Goal: Task Accomplishment & Management: Use online tool/utility

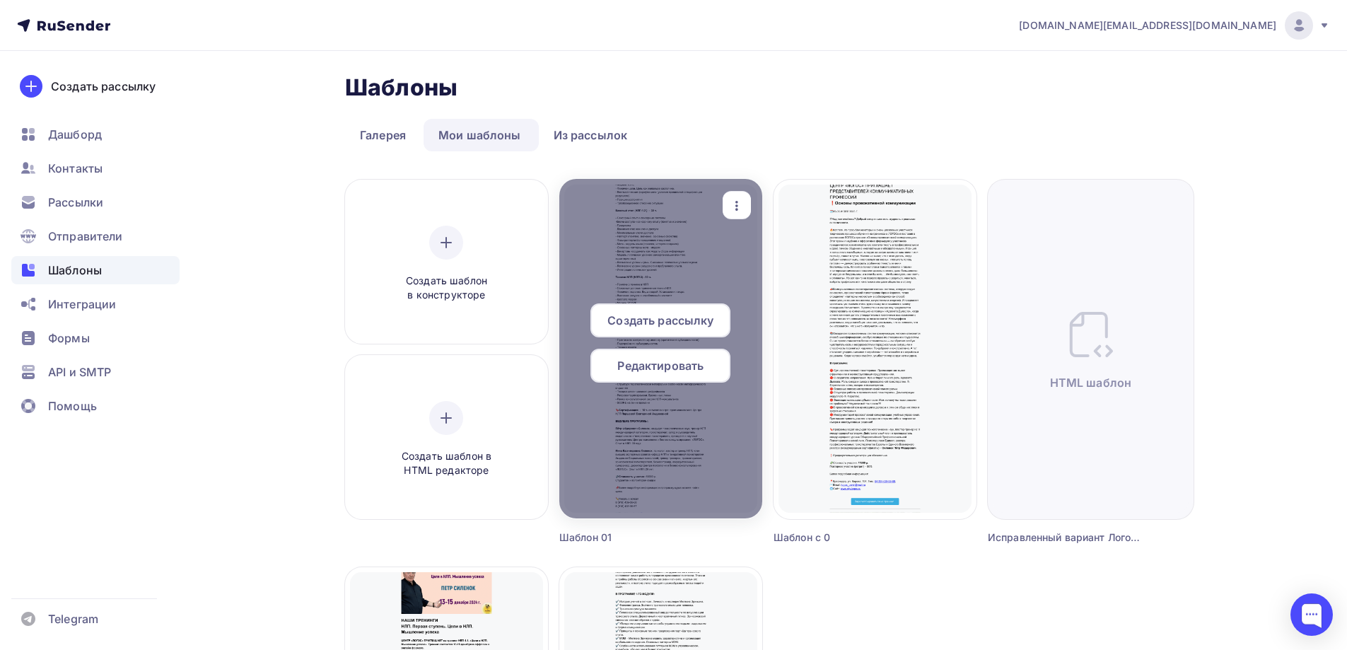
click at [668, 325] on span "Создать рассылку" at bounding box center [660, 320] width 106 height 17
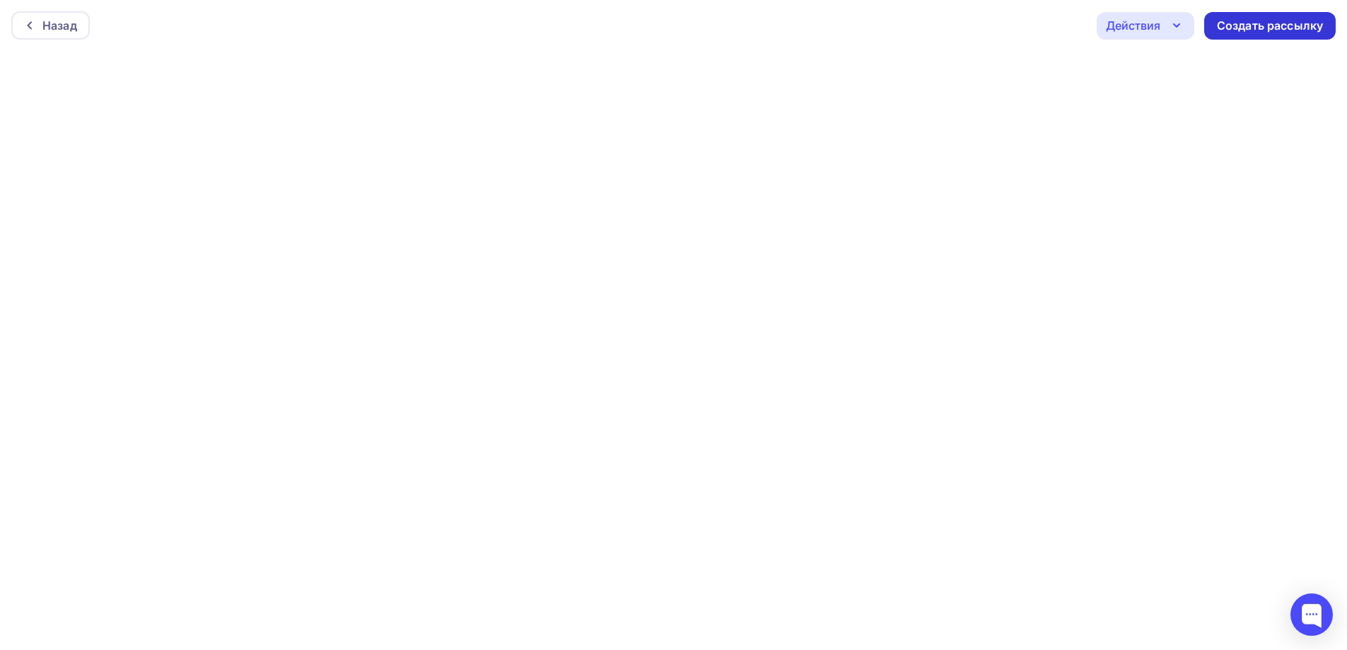
click at [1282, 23] on div "Создать рассылку" at bounding box center [1270, 26] width 106 height 16
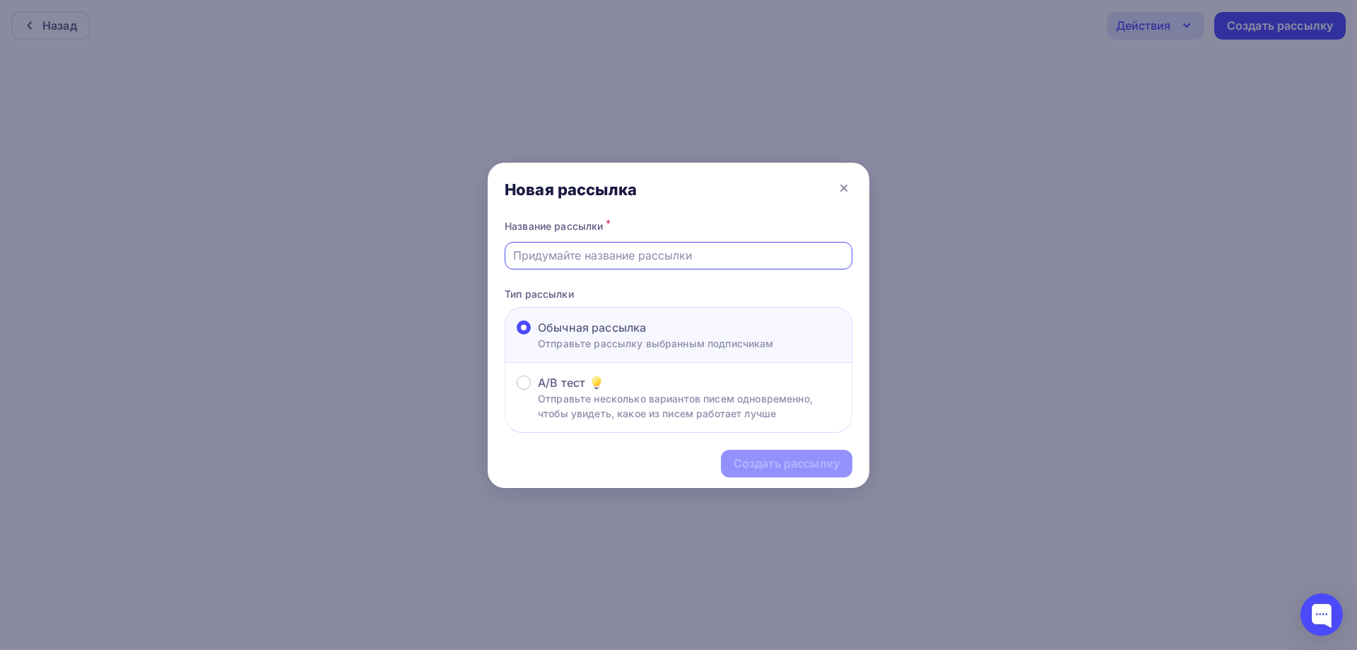
click at [686, 255] on input "text" at bounding box center [679, 255] width 332 height 17
paste input "Рассылка-49 Центр психологии ЛОГОС"
type input "Рассылка-49 Центр психологии ЛОГОС"
click at [756, 463] on div "Создать рассылку" at bounding box center [787, 463] width 106 height 16
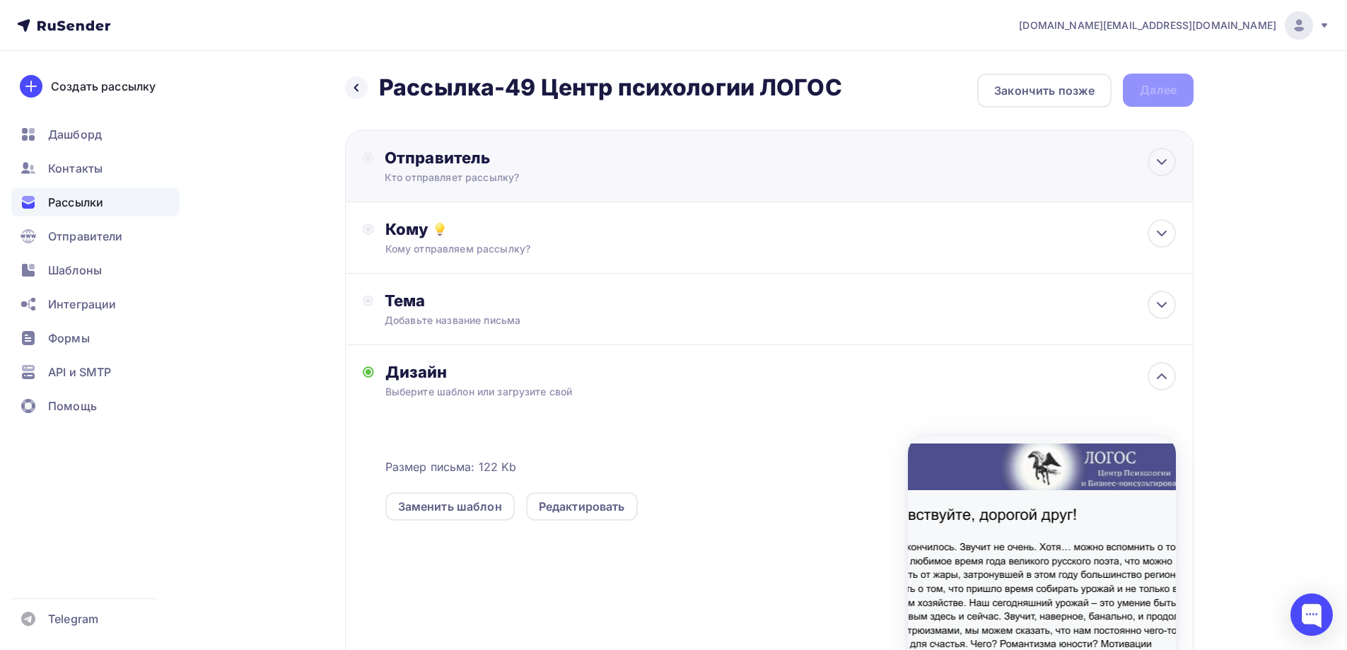
click at [802, 157] on div "Отправитель Кто отправляет рассылку? Email * [DOMAIN_NAME][EMAIL_ADDRESS][DOMAI…" at bounding box center [769, 166] width 848 height 72
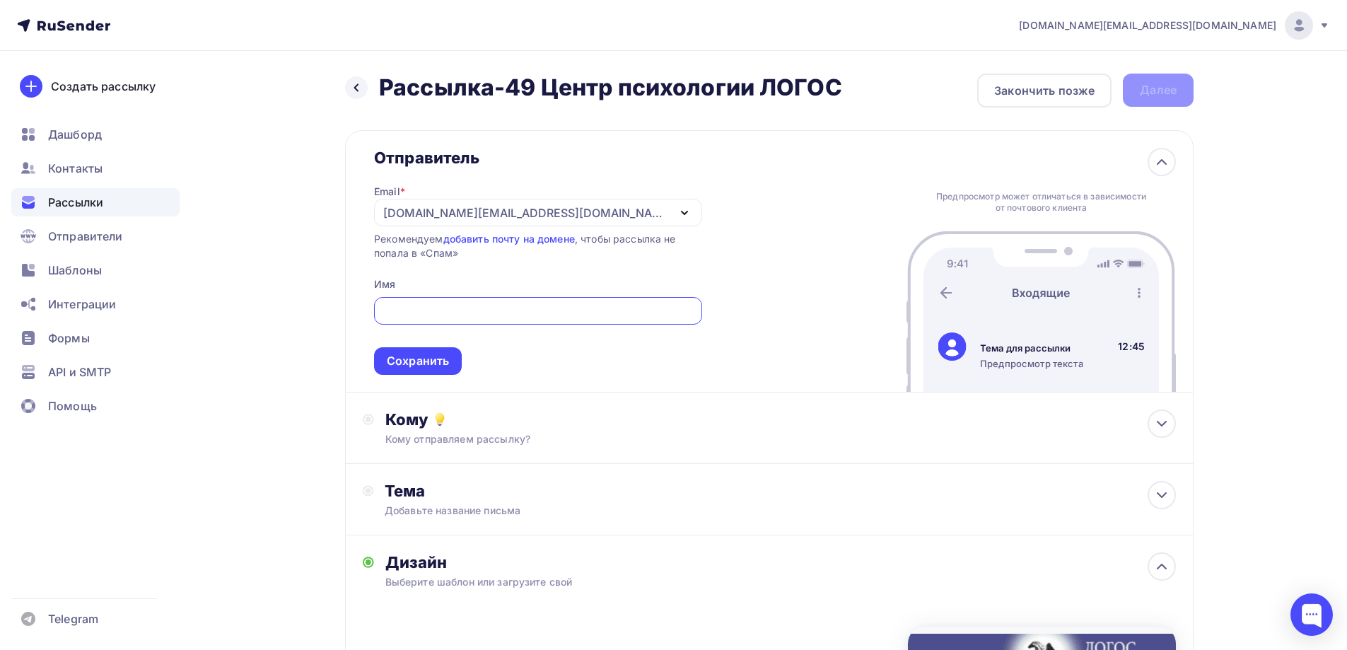
click at [539, 204] on div "[DOMAIN_NAME][EMAIL_ADDRESS][DOMAIN_NAME]" at bounding box center [538, 213] width 328 height 28
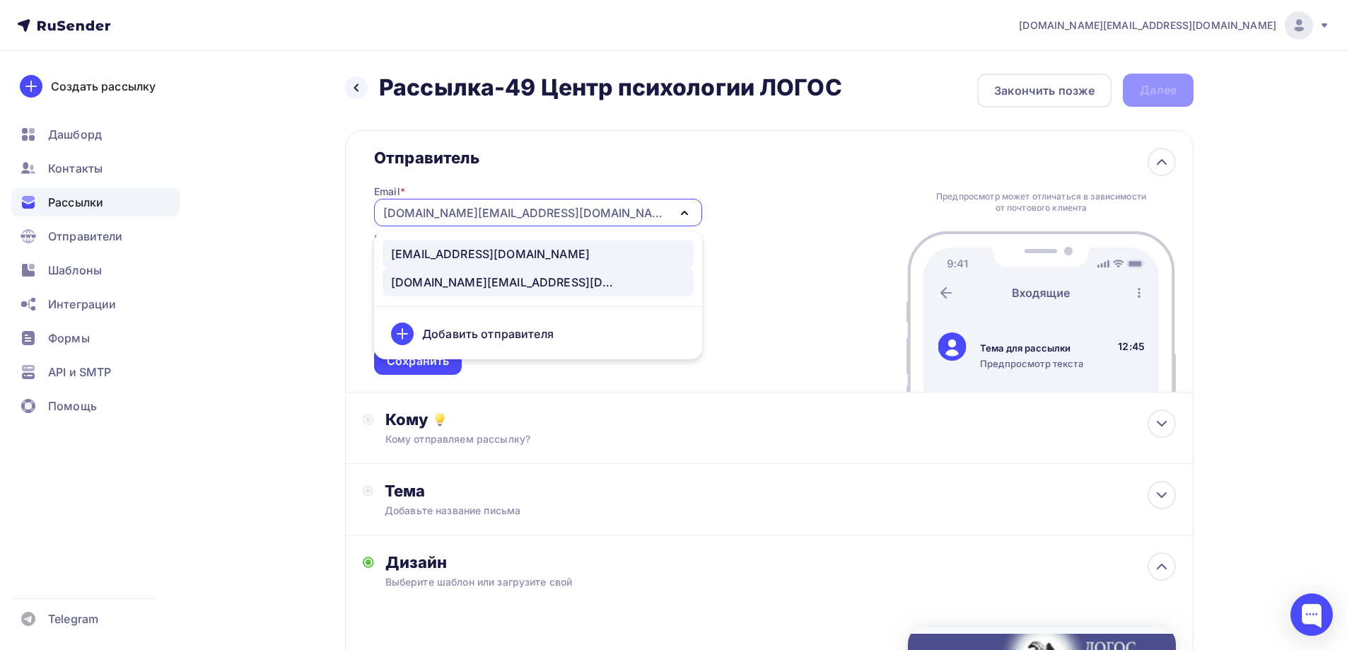
click at [474, 249] on div "[EMAIL_ADDRESS][DOMAIN_NAME]" at bounding box center [490, 253] width 199 height 17
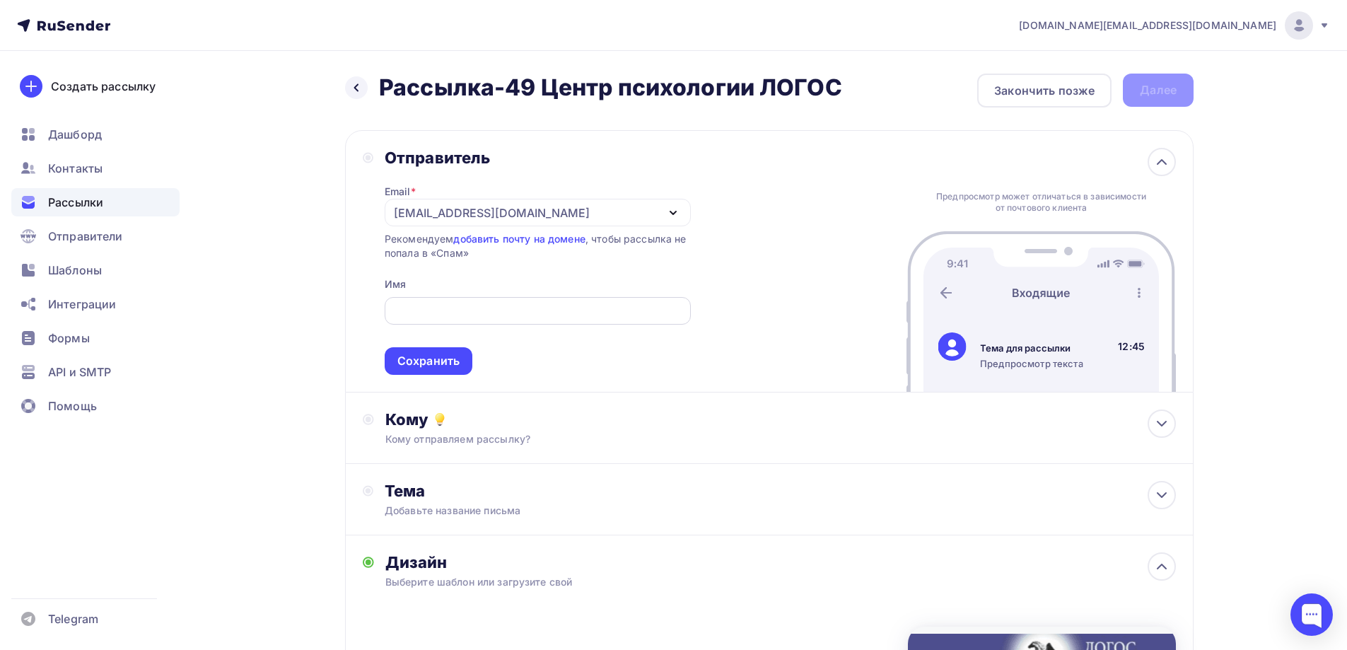
click at [506, 306] on input "text" at bounding box center [537, 311] width 290 height 17
paste input "Центр психологии ЛОГОС"
type input "Центр психологии ЛОГОС"
click at [428, 354] on div "Сохранить" at bounding box center [428, 361] width 62 height 16
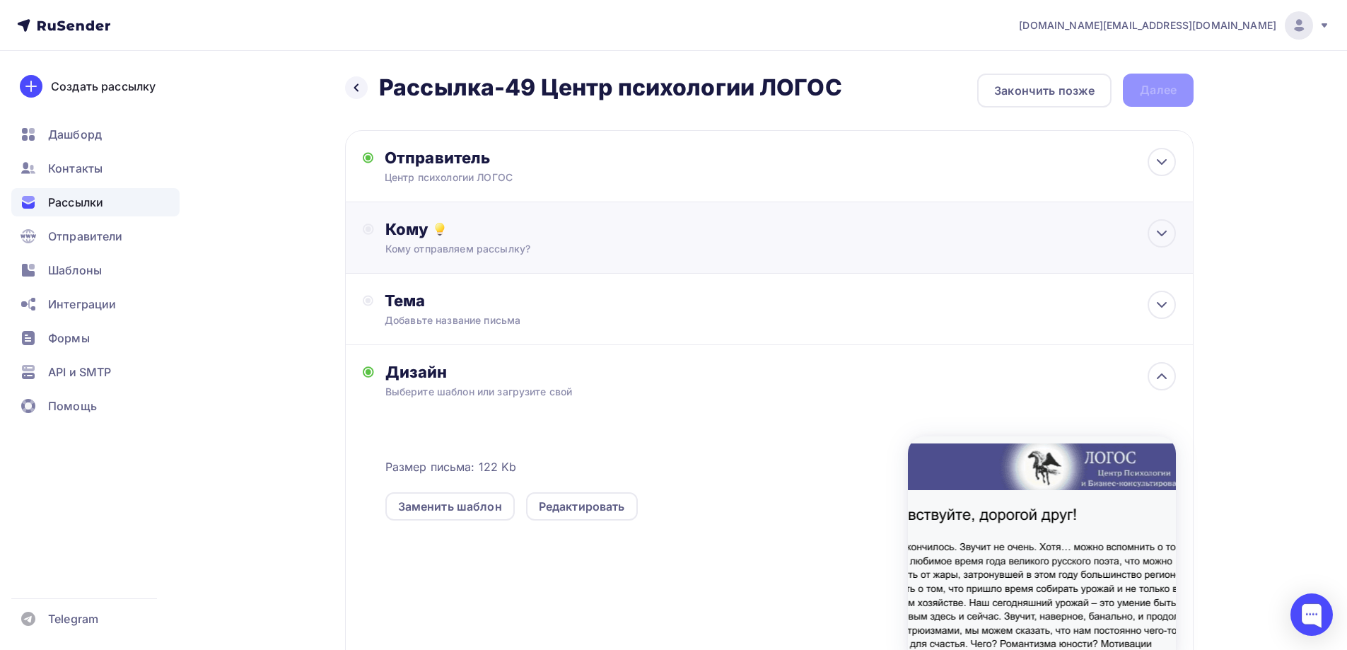
click at [563, 233] on div "Кому" at bounding box center [780, 229] width 790 height 20
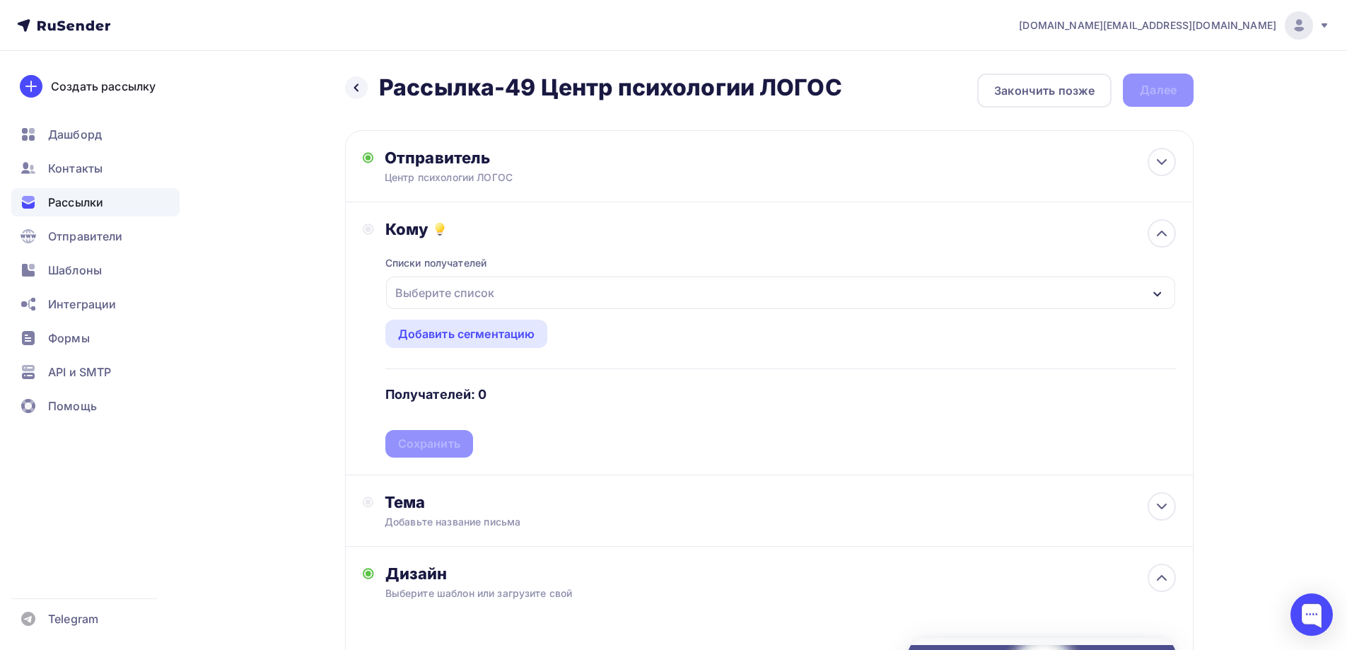
click at [650, 291] on div "Выберите список" at bounding box center [780, 292] width 789 height 33
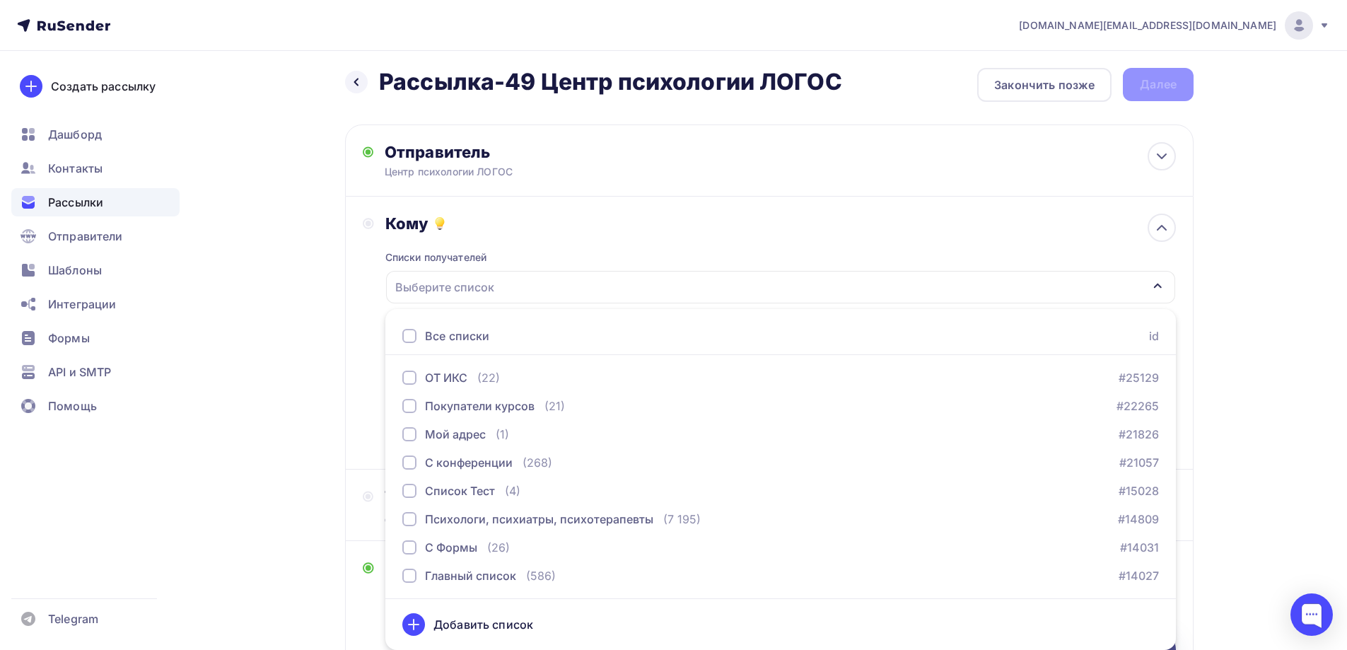
click at [413, 334] on div at bounding box center [409, 336] width 14 height 14
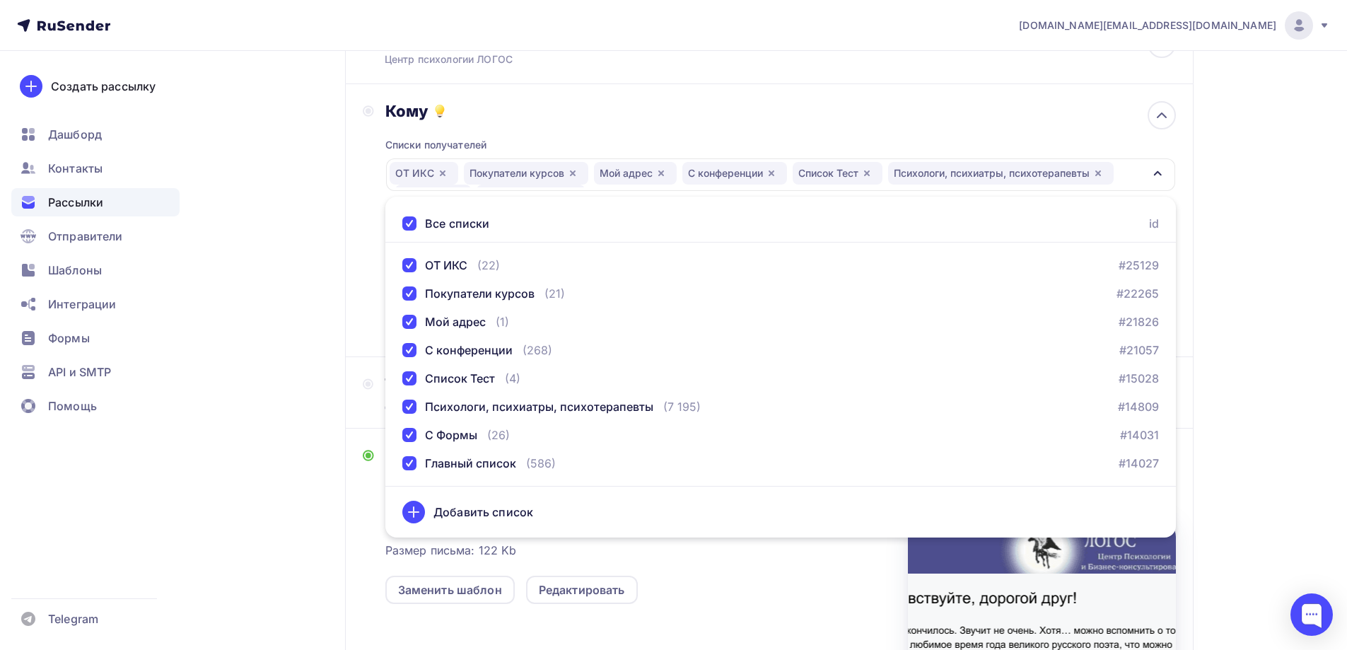
scroll to position [218, 0]
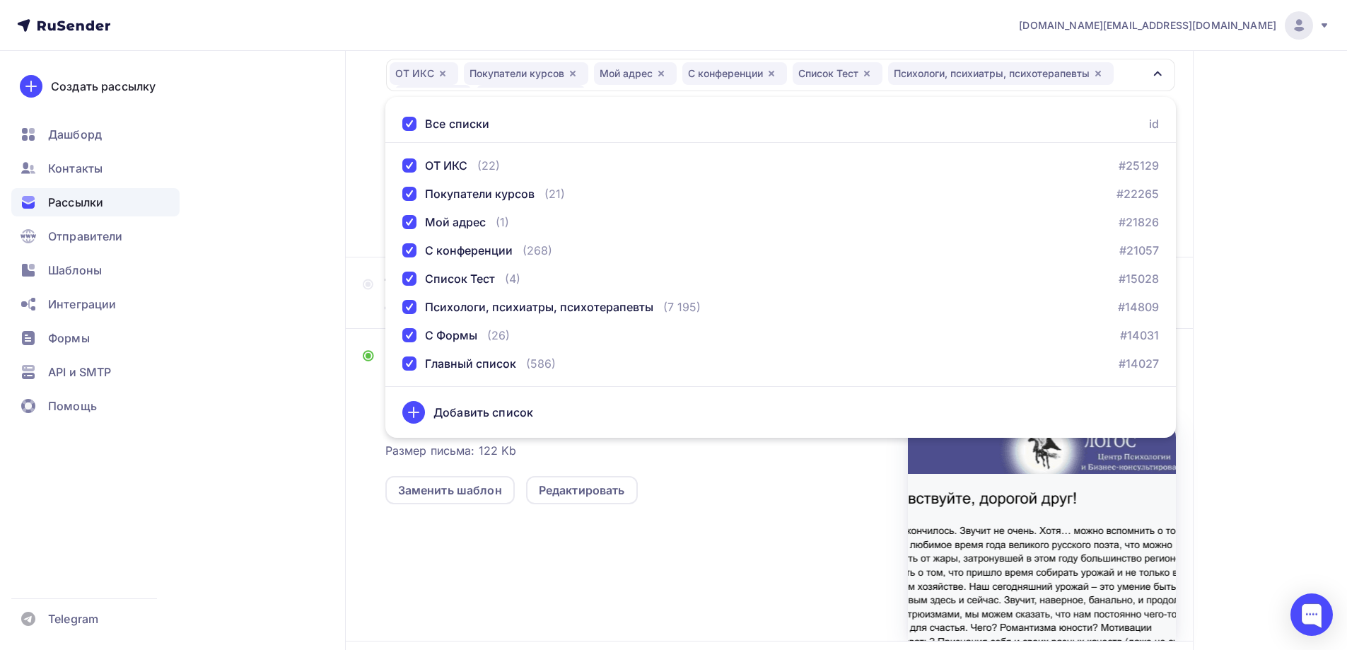
click at [315, 297] on div "Назад Рассылка-49 Центр психологии ЛОГОС Рассылка-49 Центр психологии ЛОГОС Зак…" at bounding box center [673, 318] width 1159 height 971
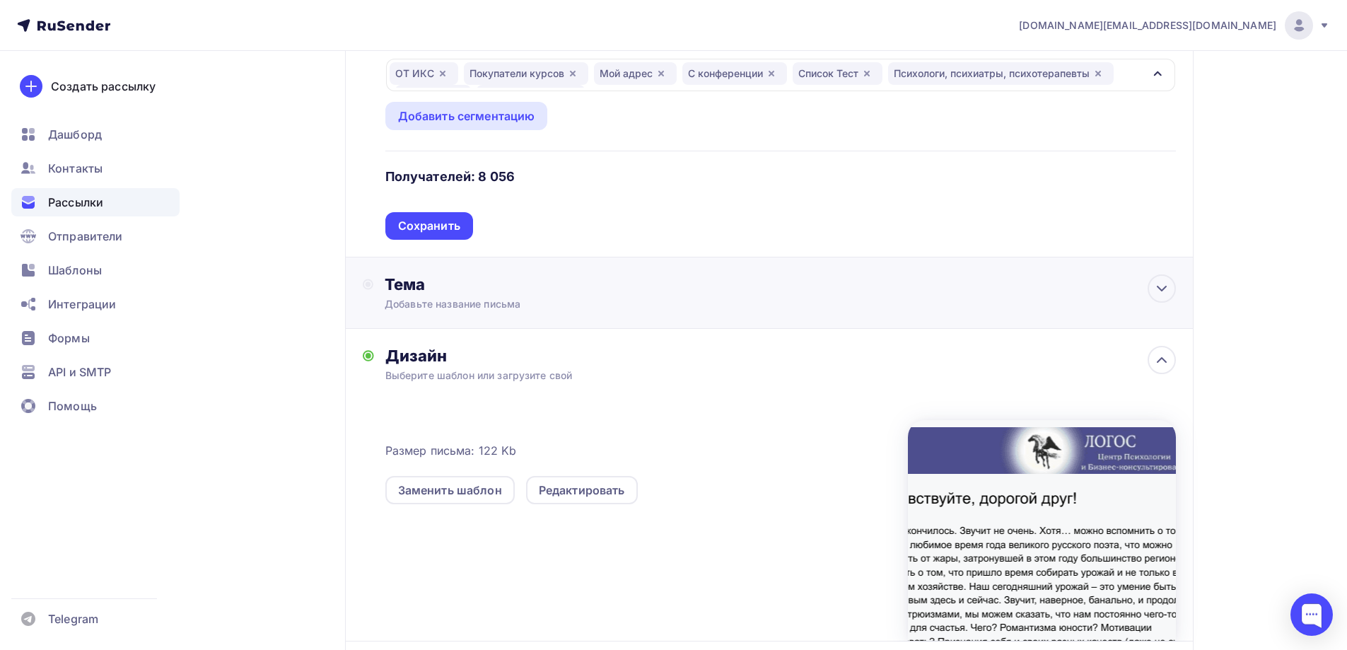
click at [484, 281] on div "Тема" at bounding box center [524, 284] width 279 height 20
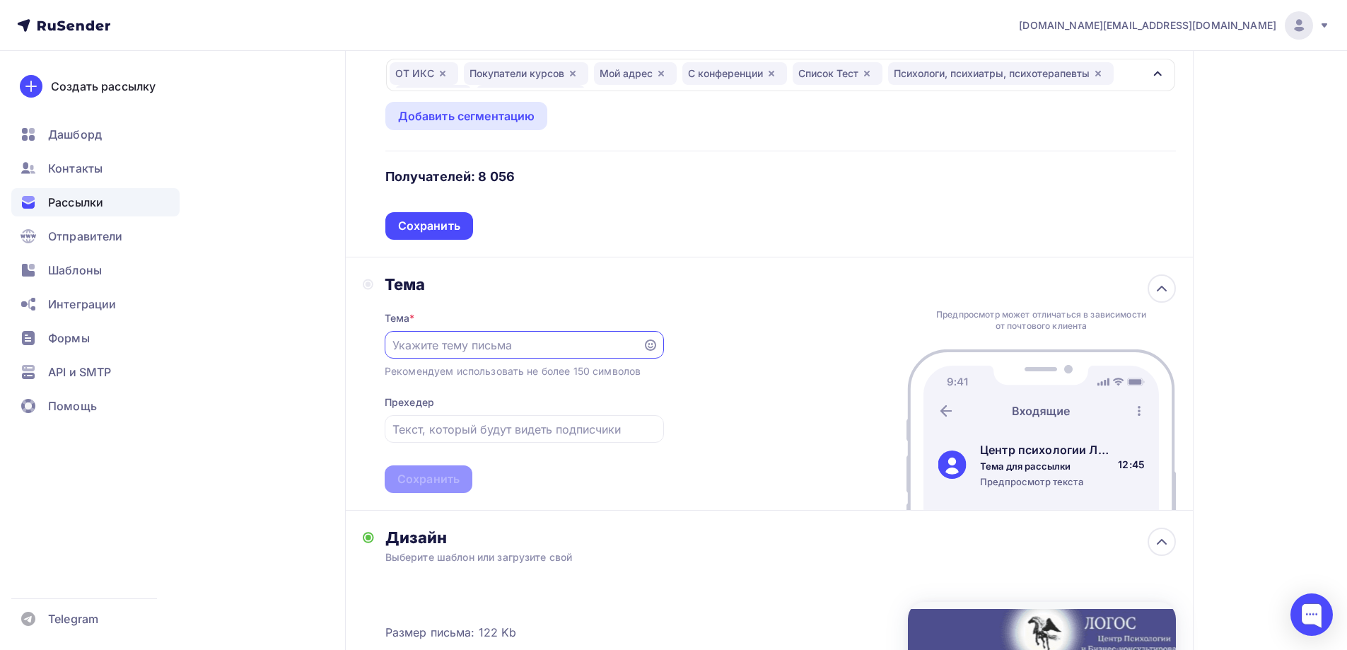
scroll to position [0, 0]
click at [224, 452] on div "Назад Рассылка-49 Центр психологии ЛОГОС Рассылка-49 Центр психологии ЛОГОС Зак…" at bounding box center [673, 409] width 1159 height 1152
click at [489, 346] on input "text" at bounding box center [513, 345] width 242 height 17
paste input "Собираем урожай"
type input "Собираем урожай"
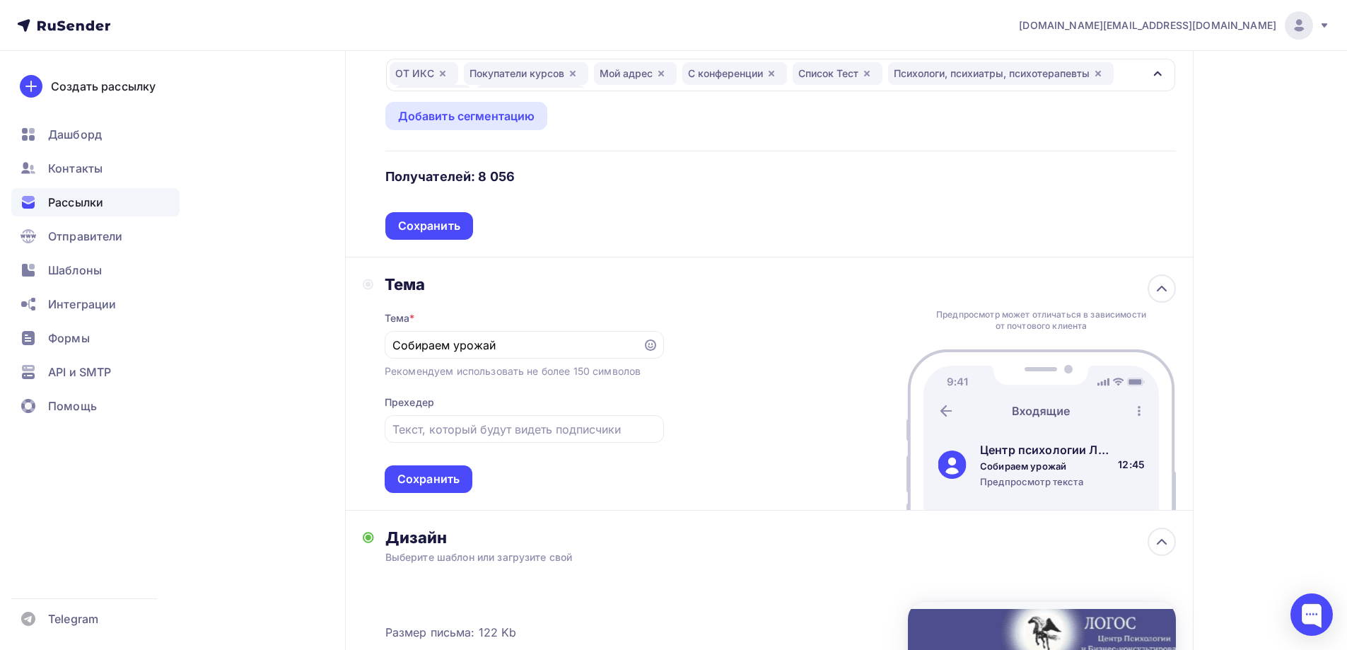
click at [177, 566] on div "Создать рассылку [GEOGRAPHIC_DATA] Контакты Рассылки Отправители Шаблоны Интегр…" at bounding box center [95, 350] width 191 height 599
click at [522, 421] on input "text" at bounding box center [523, 429] width 263 height 17
paste input "Как получить то, чего нам не хватает для счастья"
type input "Как получить то, чего нам не хватает для счастья"
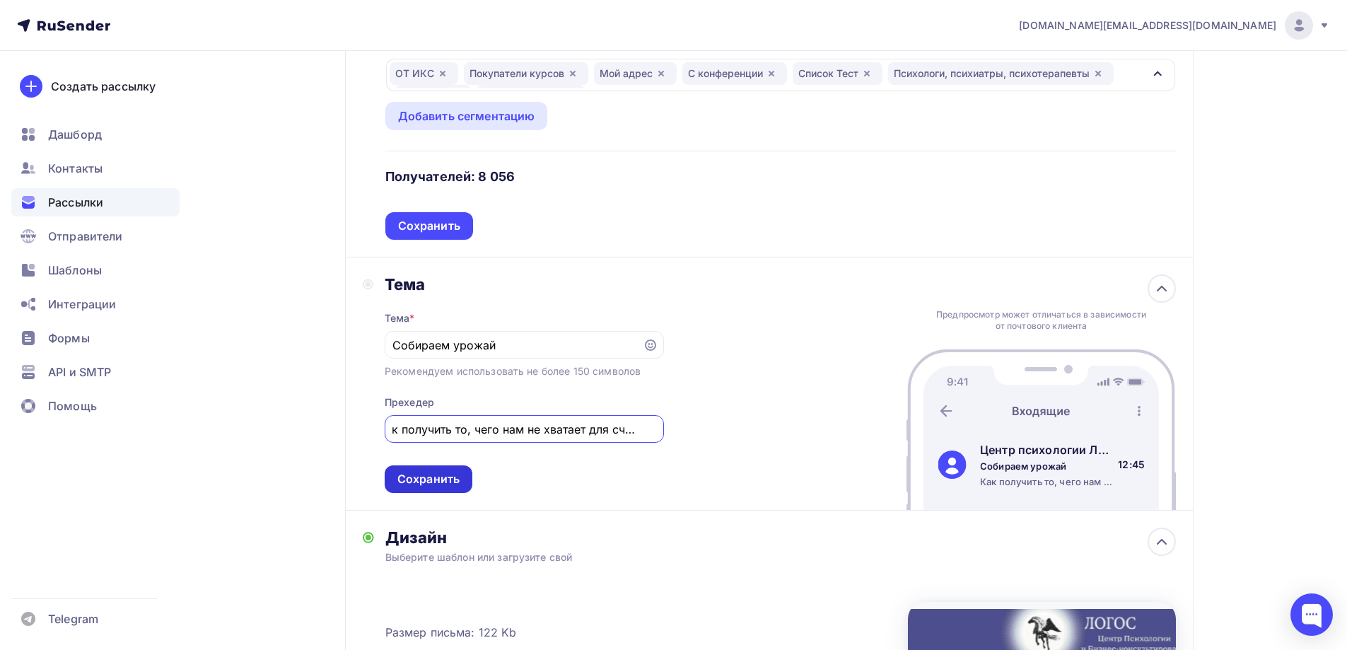
scroll to position [0, 0]
click at [428, 479] on div "Сохранить" at bounding box center [428, 479] width 62 height 16
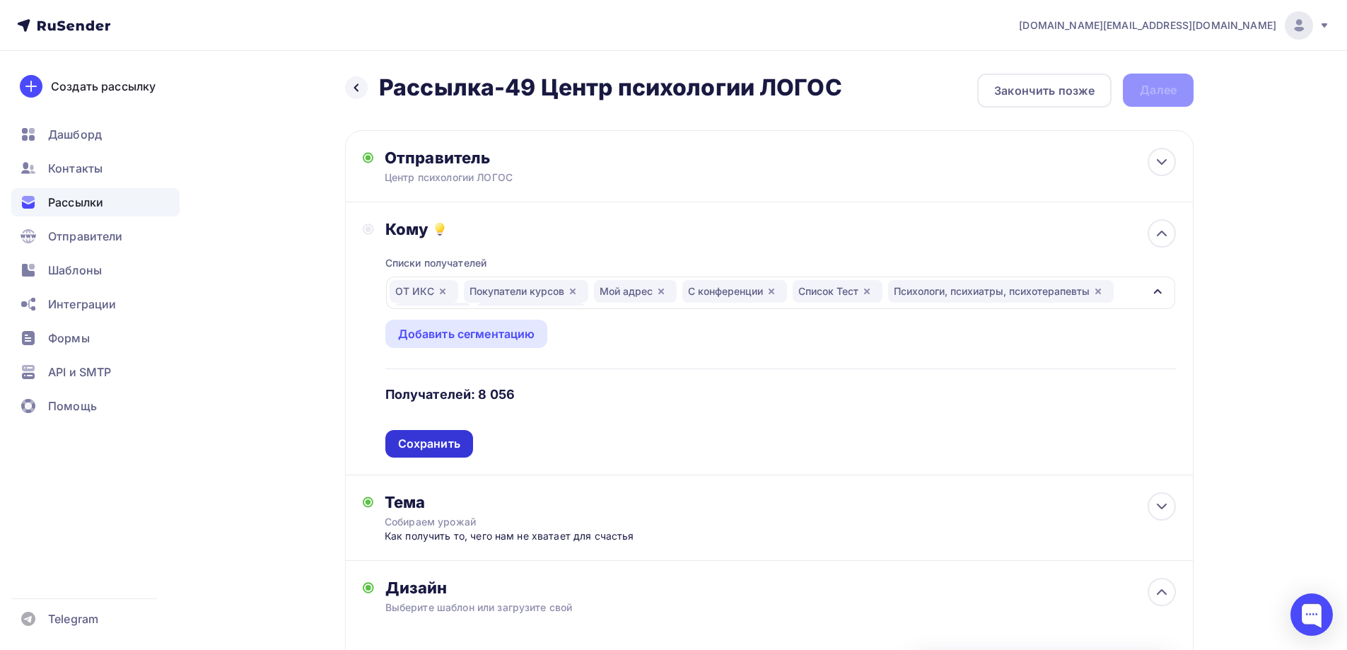
click at [438, 446] on div "Сохранить" at bounding box center [429, 444] width 62 height 16
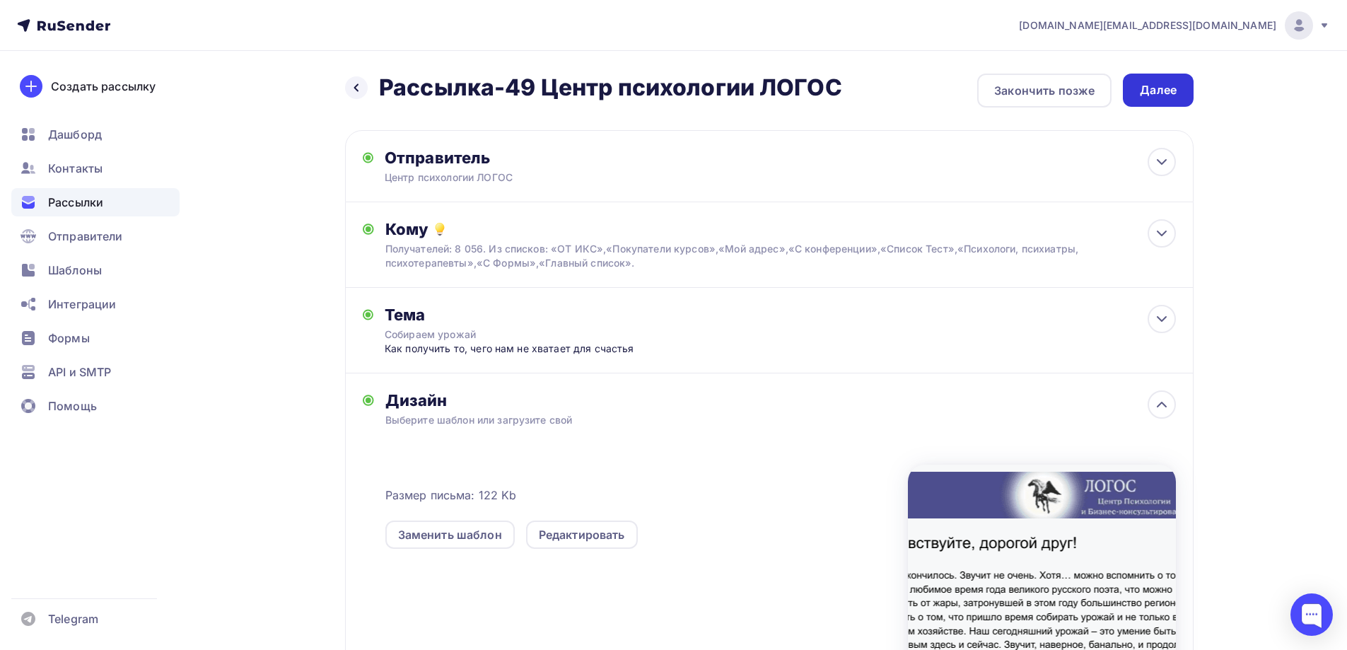
click at [1152, 91] on div "Далее" at bounding box center [1158, 90] width 37 height 16
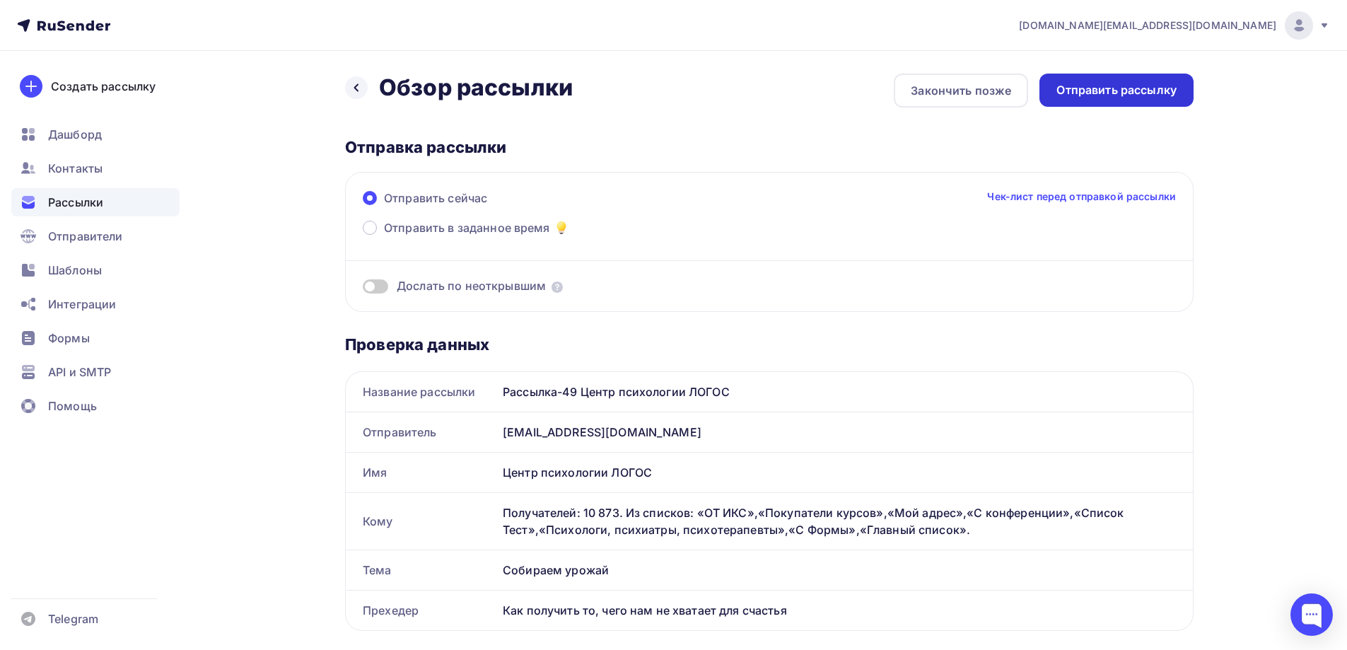
click at [1114, 90] on div "Отправить рассылку" at bounding box center [1116, 90] width 120 height 16
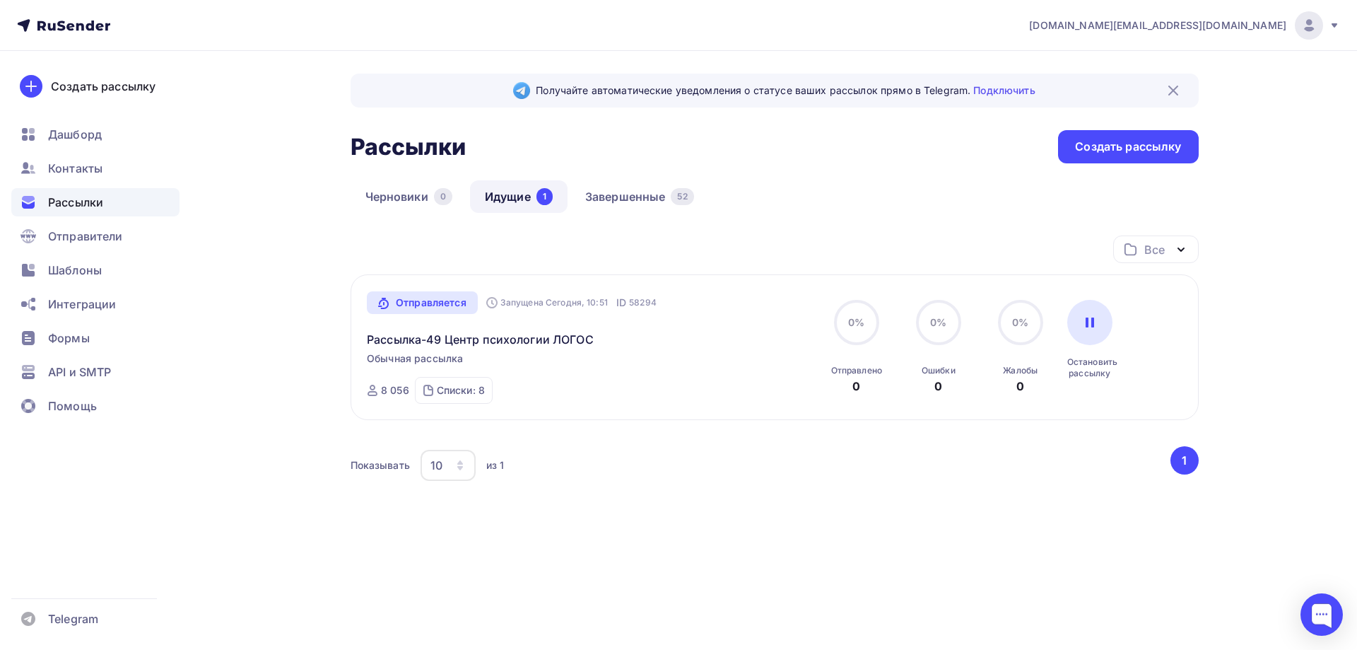
click at [111, 204] on div "Рассылки" at bounding box center [95, 202] width 168 height 28
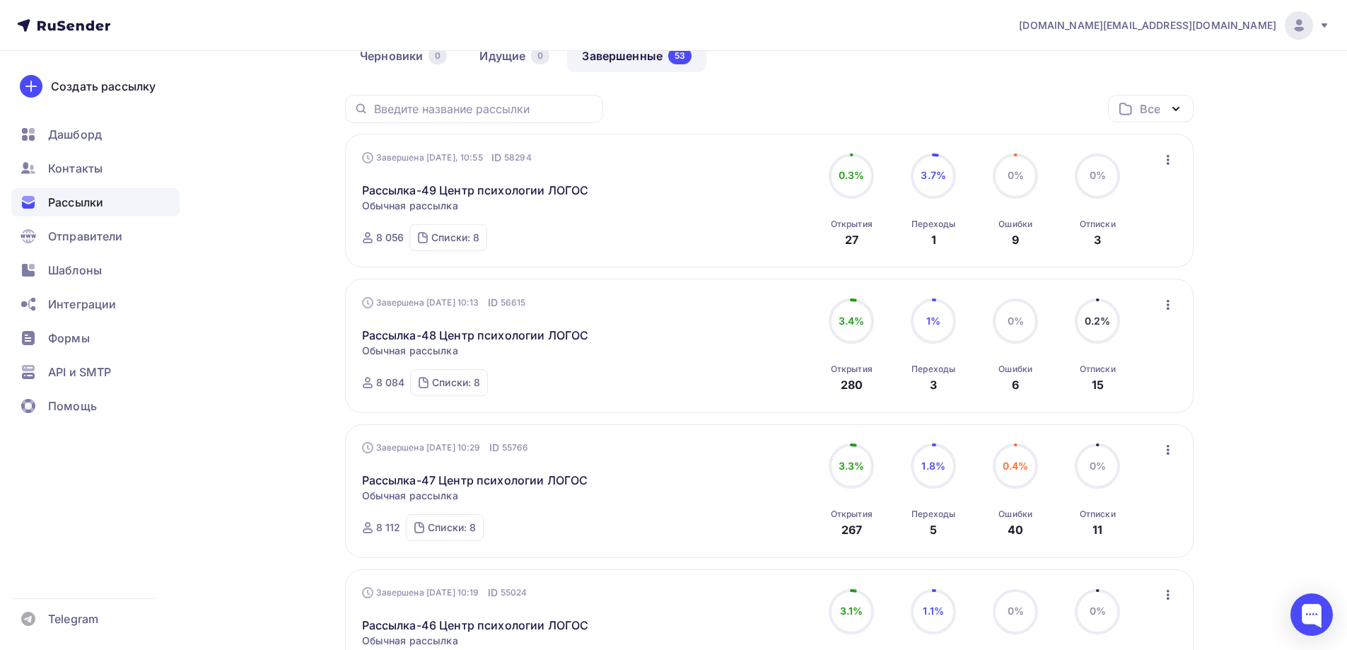
scroll to position [141, 0]
drag, startPoint x: 426, startPoint y: 301, endPoint x: 435, endPoint y: 301, distance: 8.5
click at [435, 301] on div "Завершена [DATE] 10:13 ID 56615" at bounding box center [444, 302] width 164 height 14
